Goal: Transaction & Acquisition: Book appointment/travel/reservation

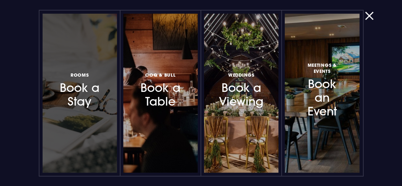
click at [83, 85] on h3 "Rooms Book a Stay" at bounding box center [80, 90] width 46 height 38
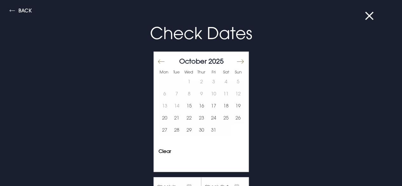
click at [237, 61] on button "Move forward to switch to the next month." at bounding box center [240, 61] width 8 height 13
click at [162, 119] on button "17" at bounding box center [165, 118] width 12 height 12
click at [171, 119] on button "18" at bounding box center [177, 118] width 12 height 12
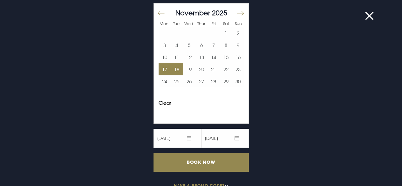
scroll to position [62, 0]
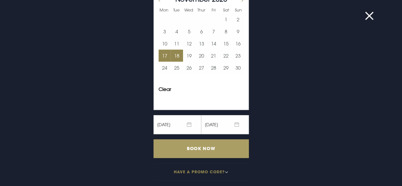
click at [194, 149] on input "Book Now" at bounding box center [201, 148] width 95 height 19
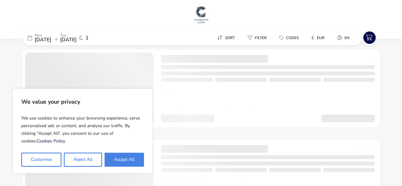
click at [124, 157] on button "Accept All" at bounding box center [124, 160] width 39 height 14
checkbox input "true"
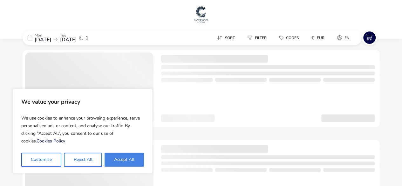
checkbox input "true"
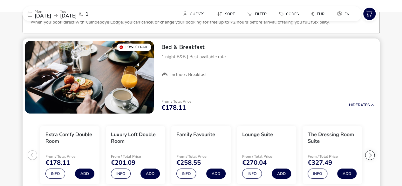
scroll to position [48, 0]
